Goal: Task Accomplishment & Management: Use online tool/utility

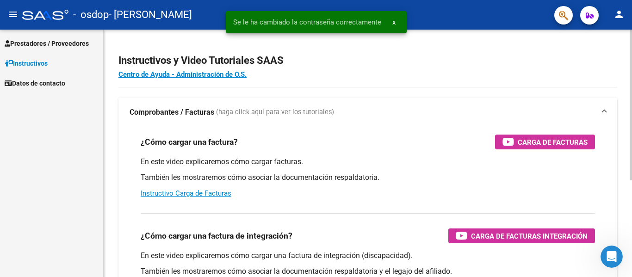
click at [106, 161] on div "Instructivos y Video Tutoriales SAAS Centro de Ayuda - Administración de O.S. C…" at bounding box center [368, 233] width 528 height 406
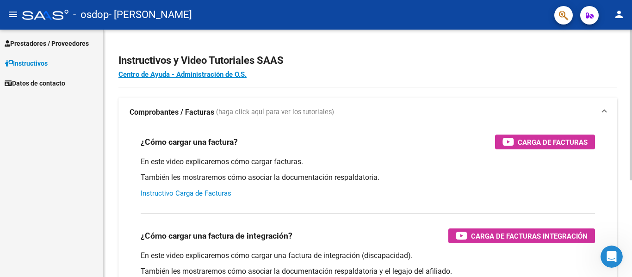
click at [184, 193] on link "Instructivo Carga de Facturas" at bounding box center [186, 193] width 91 height 8
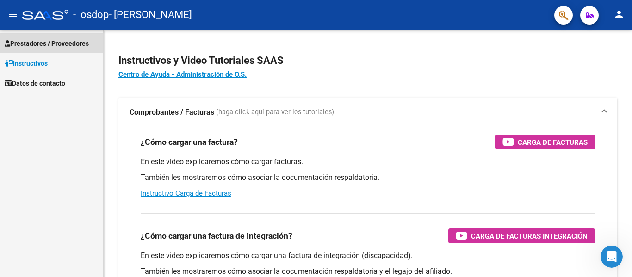
click at [48, 42] on span "Prestadores / Proveedores" at bounding box center [47, 43] width 84 height 10
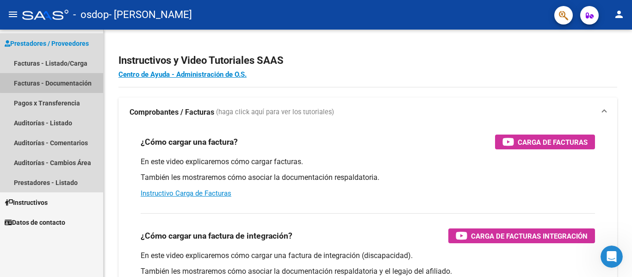
click at [59, 82] on link "Facturas - Documentación" at bounding box center [51, 83] width 103 height 20
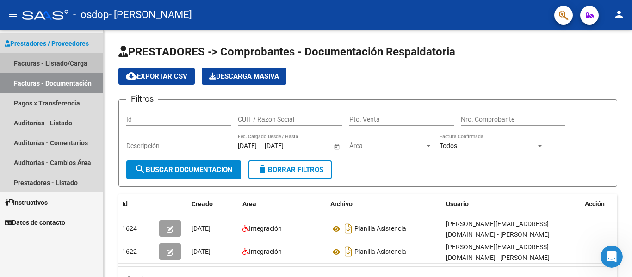
click at [53, 62] on link "Facturas - Listado/Carga" at bounding box center [51, 63] width 103 height 20
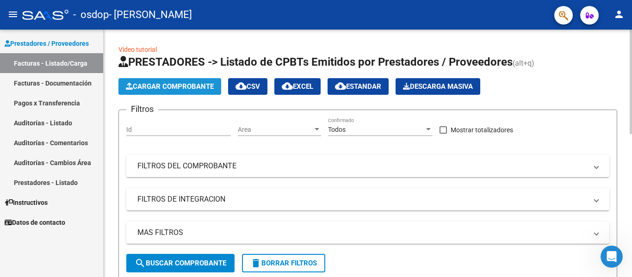
click at [166, 81] on button "Cargar Comprobante" at bounding box center [169, 86] width 103 height 17
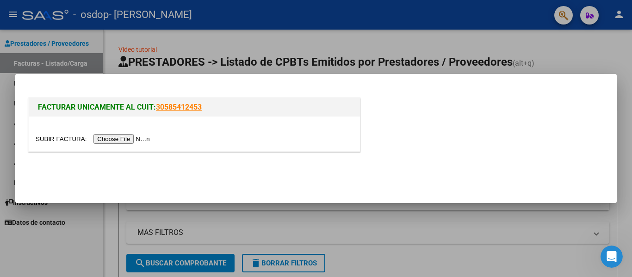
click at [87, 176] on mat-dialog-actions at bounding box center [315, 174] width 579 height 35
